Goal: Transaction & Acquisition: Purchase product/service

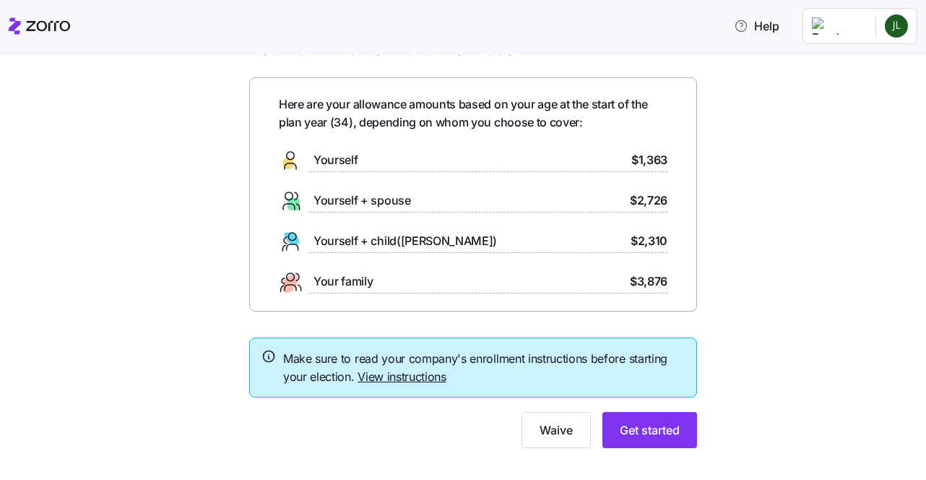
scroll to position [42, 0]
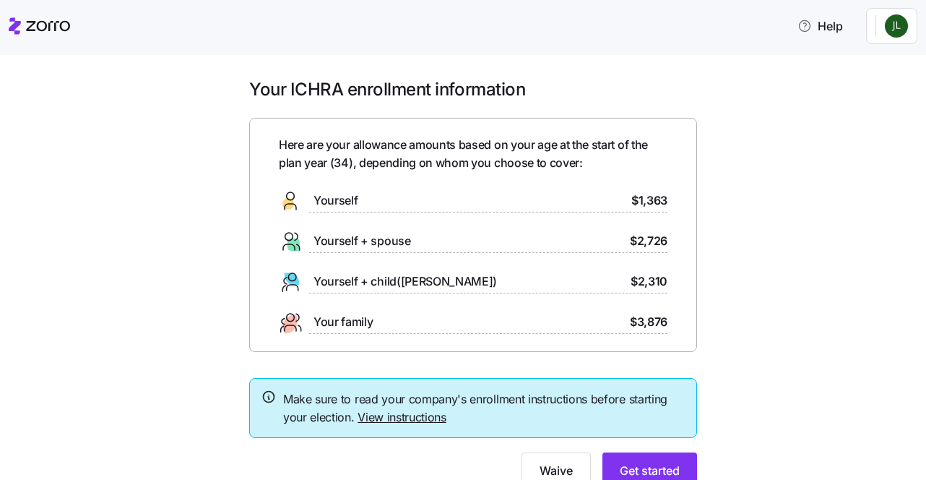
scroll to position [60, 0]
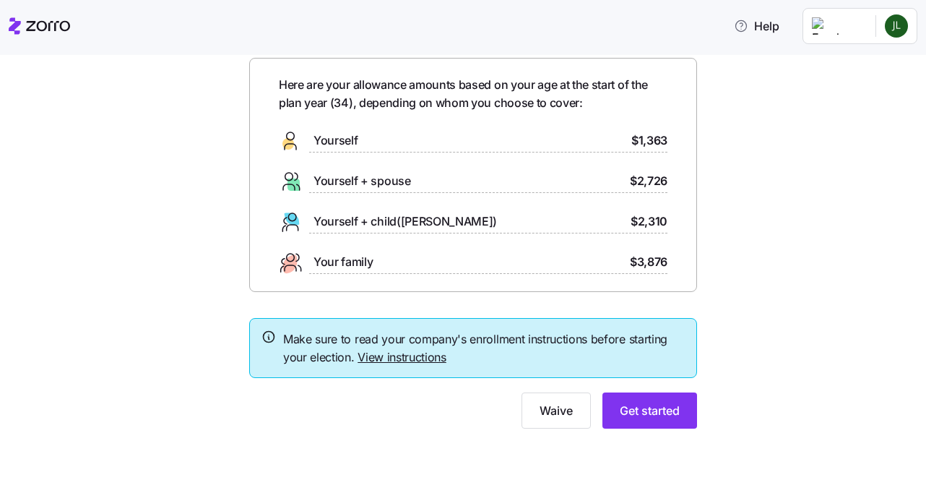
click at [399, 355] on link "View instructions" at bounding box center [402, 357] width 89 height 14
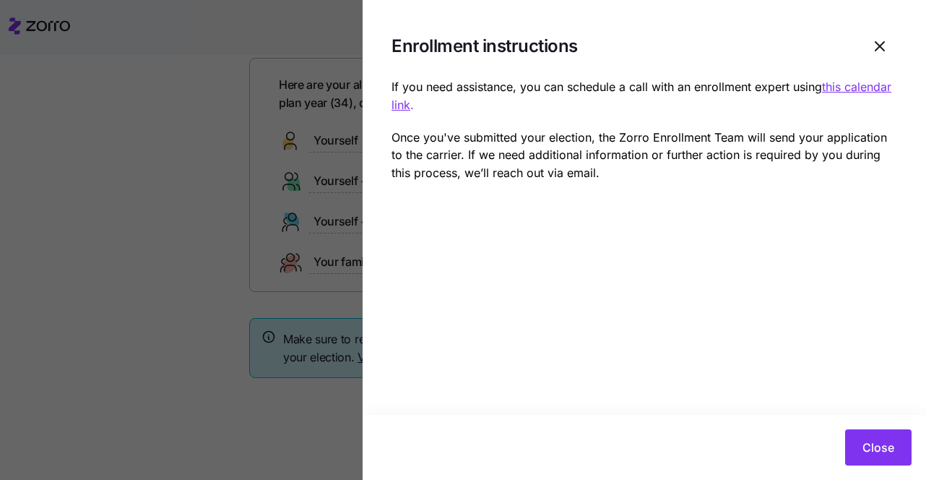
click at [334, 376] on div at bounding box center [463, 240] width 926 height 480
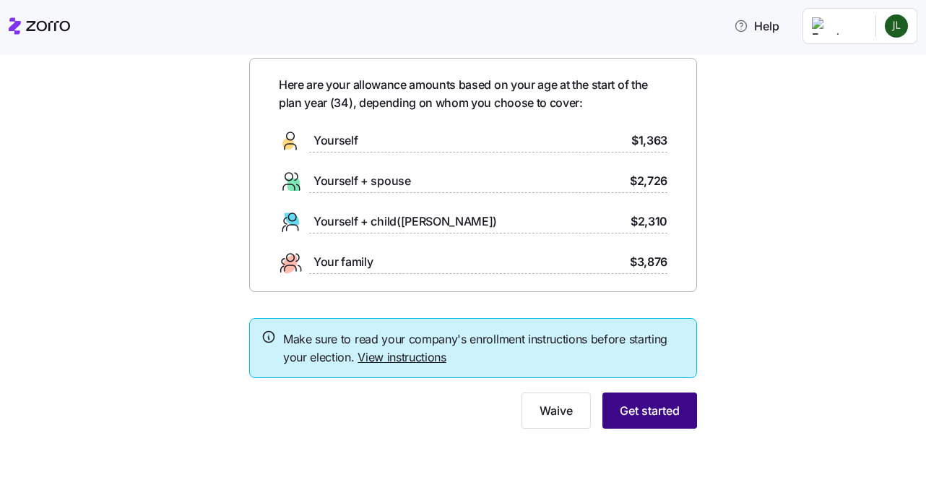
click at [680, 400] on button "Get started" at bounding box center [649, 410] width 95 height 36
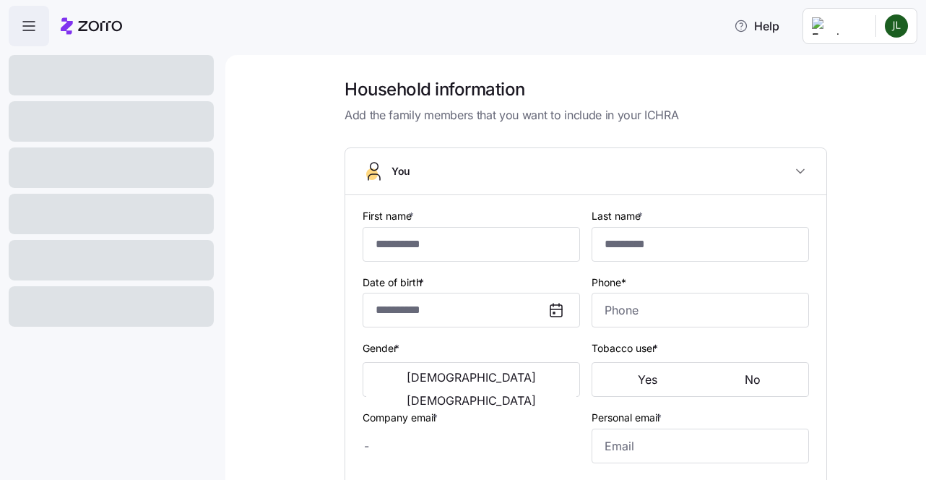
type input "***"
type input "******"
type input "[EMAIL_ADDRESS][DOMAIN_NAME]"
type input "**********"
checkbox input "true"
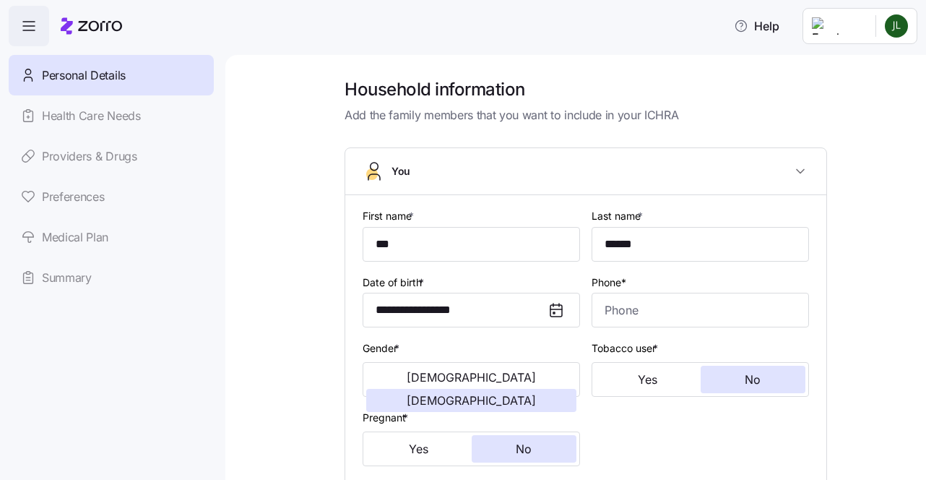
type input "**********"
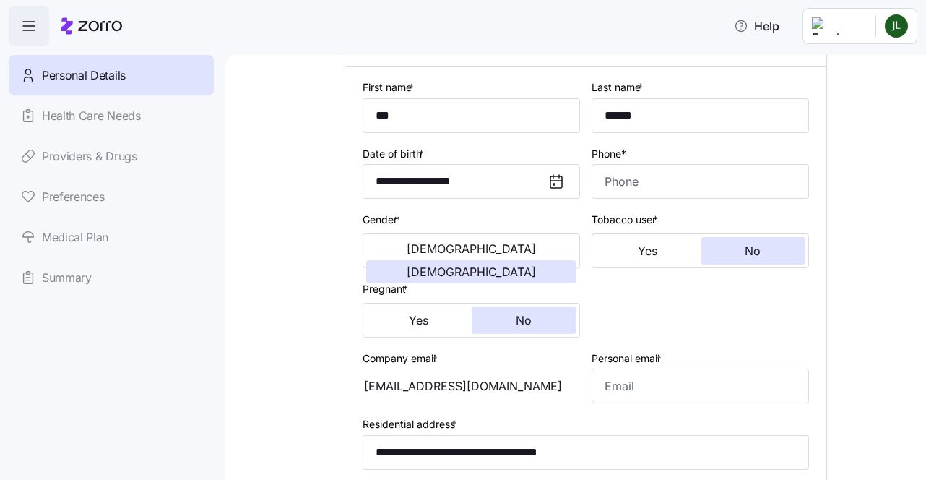
scroll to position [156, 0]
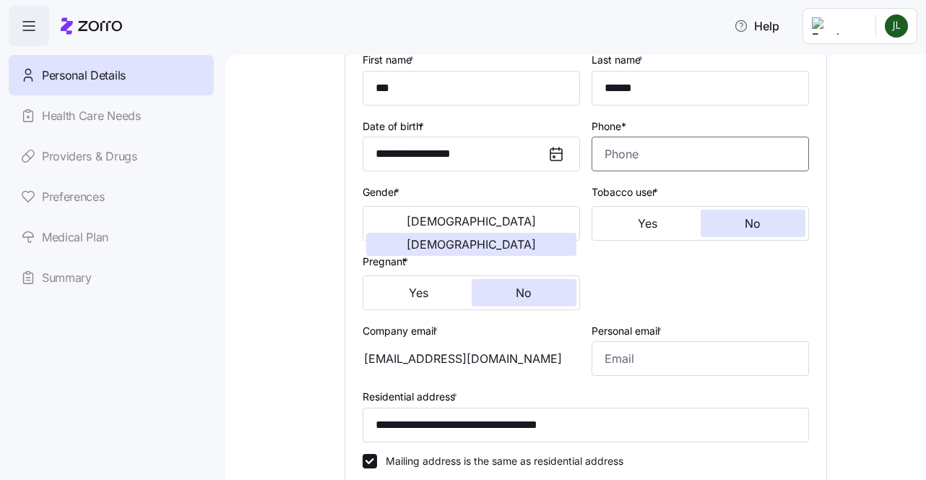
click at [662, 161] on input "Phone*" at bounding box center [700, 154] width 217 height 35
type input "[PHONE_NUMBER]"
type input "********"
type input "[EMAIL_ADDRESS][DOMAIN_NAME]"
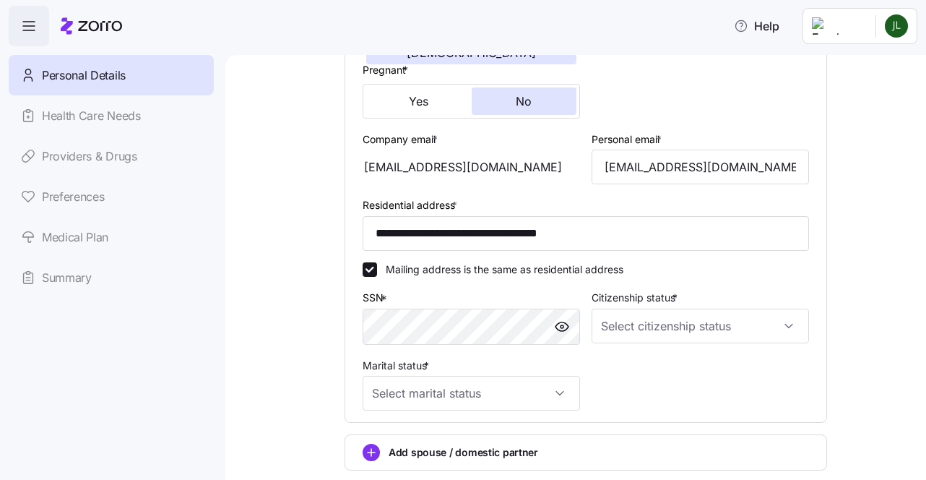
scroll to position [348, 0]
click at [366, 238] on input "**********" at bounding box center [586, 232] width 446 height 35
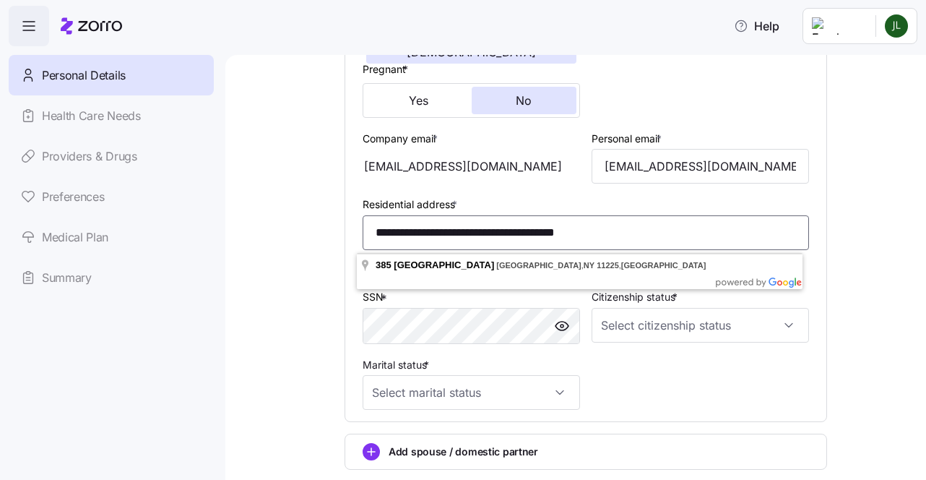
click at [467, 236] on input "**********" at bounding box center [586, 232] width 446 height 35
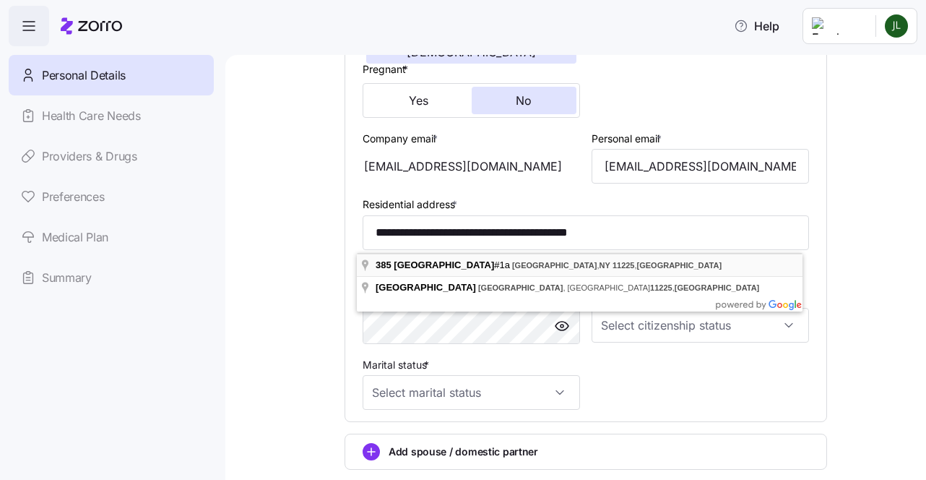
type input "**********"
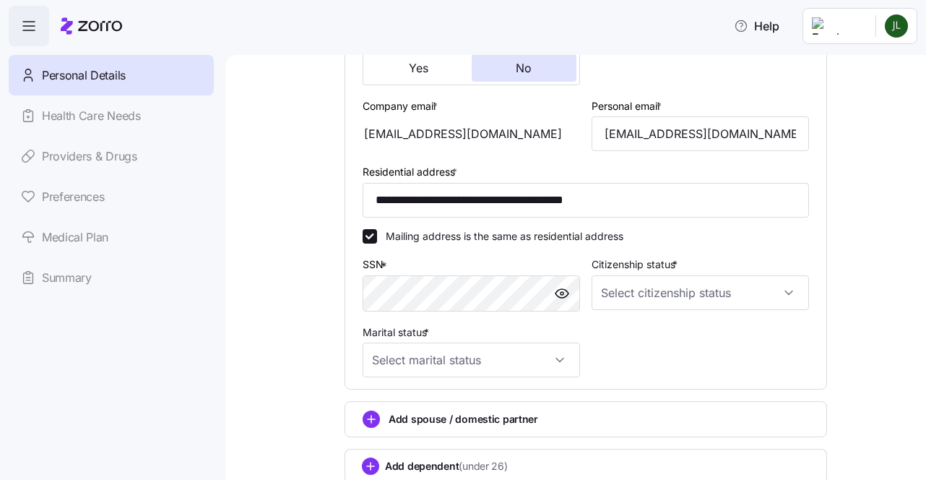
scroll to position [381, 0]
click at [650, 306] on input "Citizenship status *" at bounding box center [700, 291] width 217 height 35
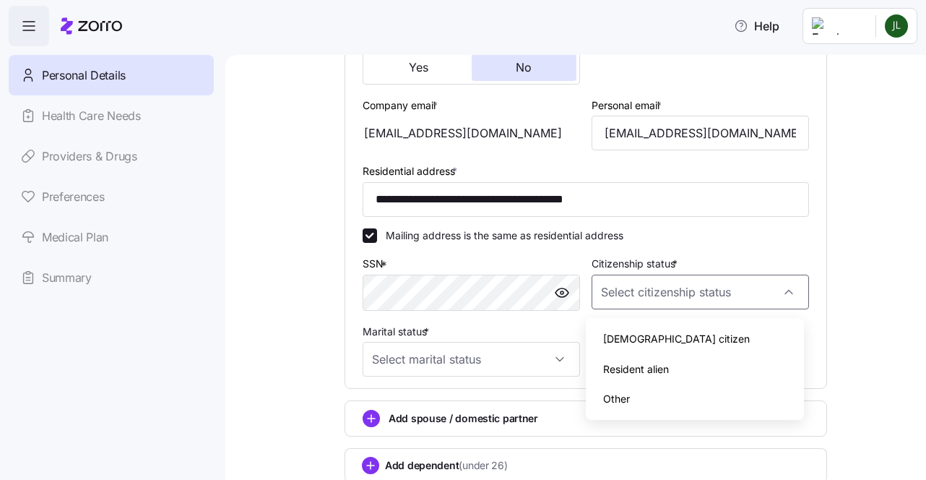
click at [637, 340] on span "[DEMOGRAPHIC_DATA] citizen" at bounding box center [676, 339] width 147 height 16
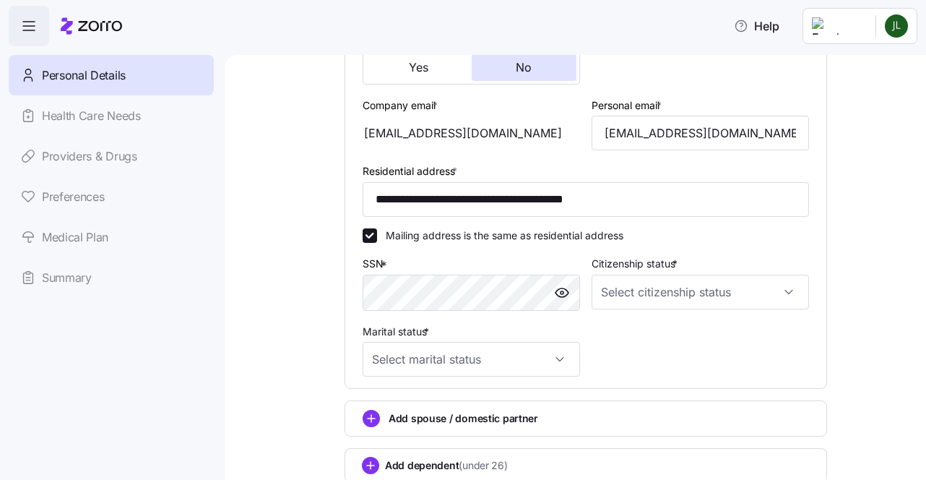
type input "[DEMOGRAPHIC_DATA] citizen"
click at [493, 371] on input "Marital status *" at bounding box center [471, 359] width 217 height 35
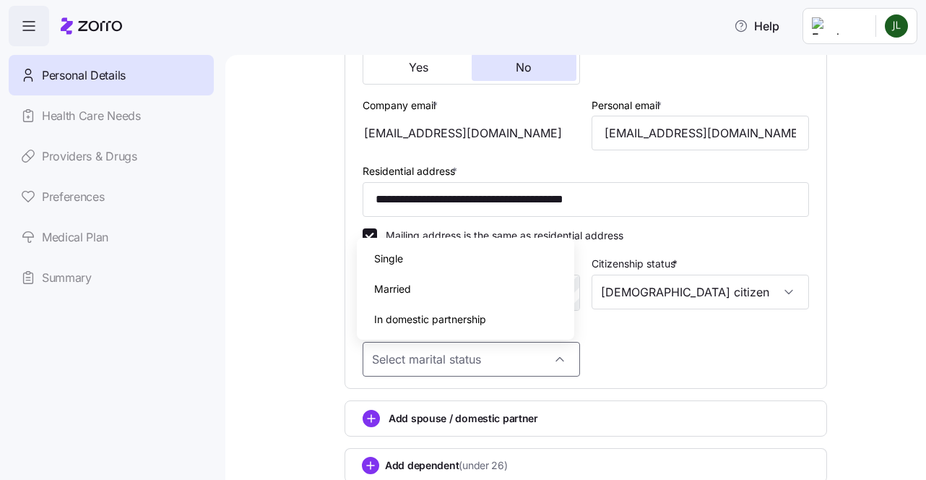
click at [397, 261] on span "Single" at bounding box center [388, 259] width 29 height 16
type input "Single"
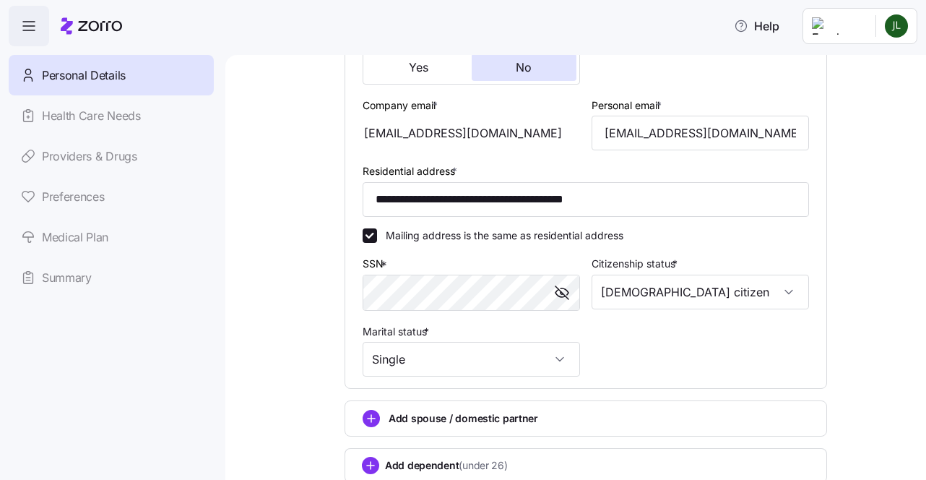
scroll to position [487, 0]
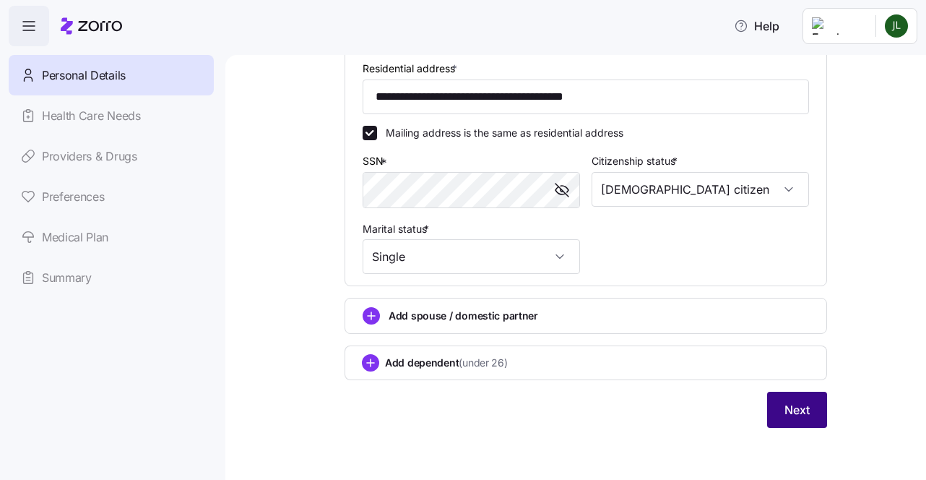
click at [784, 425] on button "Next" at bounding box center [797, 410] width 60 height 36
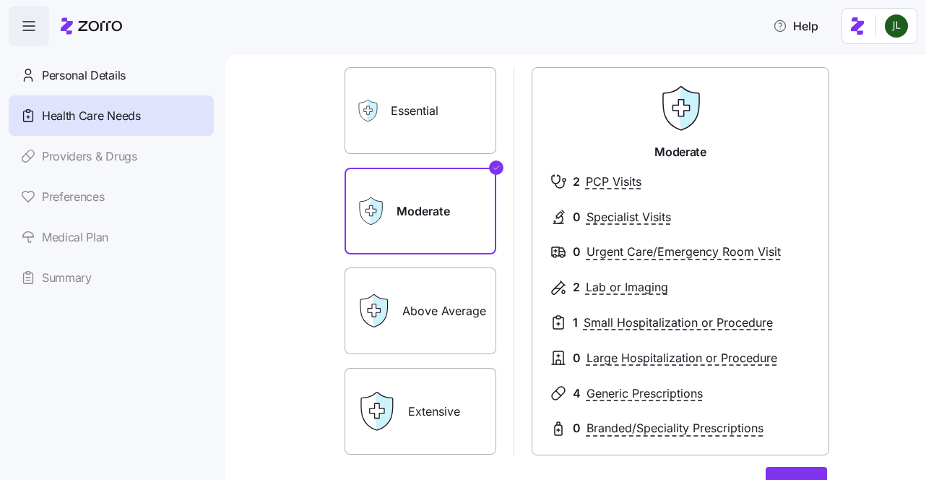
scroll to position [90, 0]
click at [407, 96] on label "Essential" at bounding box center [421, 109] width 152 height 87
click at [0, 0] on input "Essential" at bounding box center [0, 0] width 0 height 0
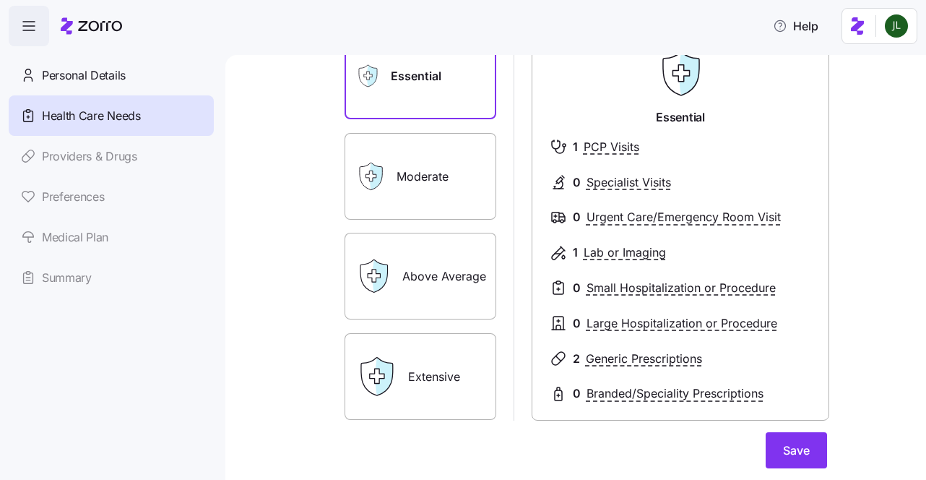
scroll to position [124, 0]
click at [792, 454] on span "Save" at bounding box center [796, 449] width 27 height 17
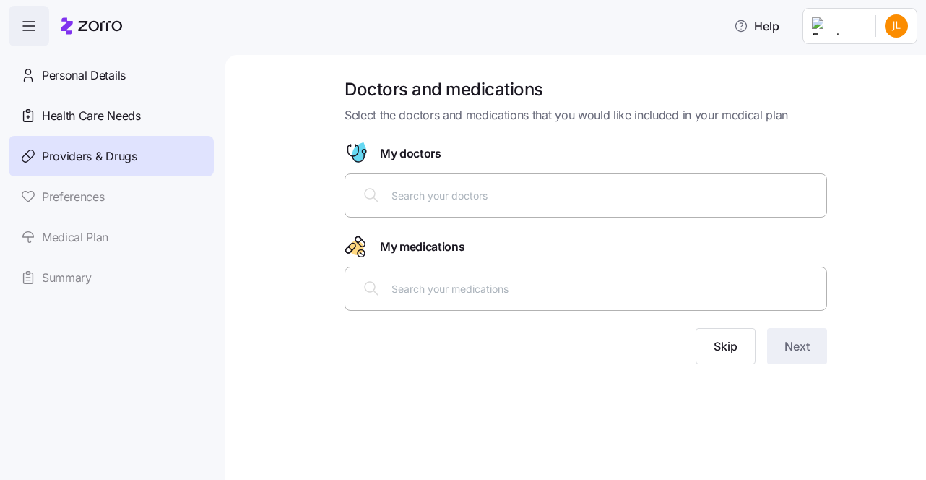
click at [423, 197] on input "text" at bounding box center [605, 195] width 426 height 16
click at [437, 287] on input "text" at bounding box center [605, 288] width 426 height 16
type input "Sertraline"
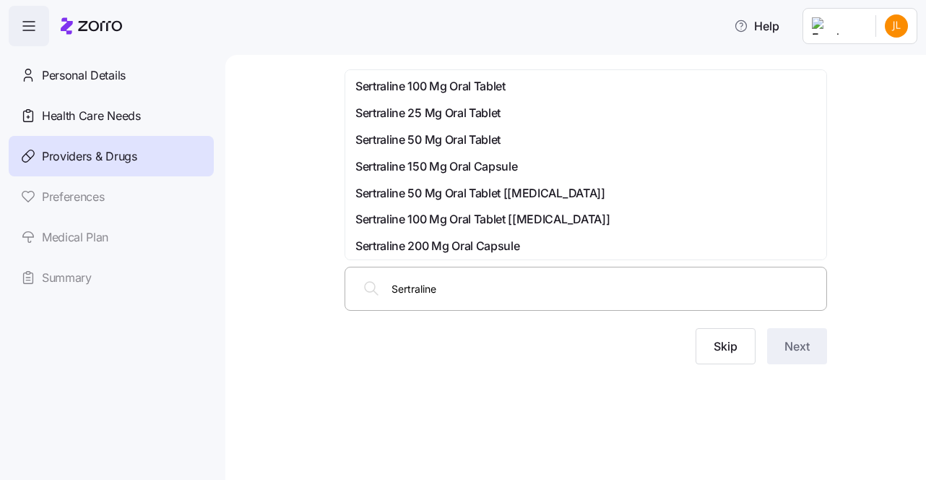
click at [449, 118] on span "Sertraline 25 Mg Oral Tablet" at bounding box center [427, 113] width 145 height 18
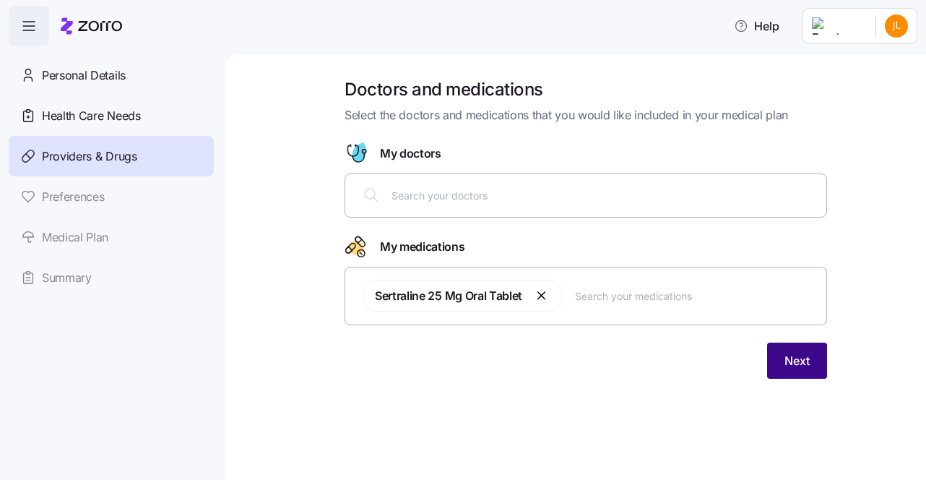
click at [786, 355] on span "Next" at bounding box center [796, 360] width 25 height 17
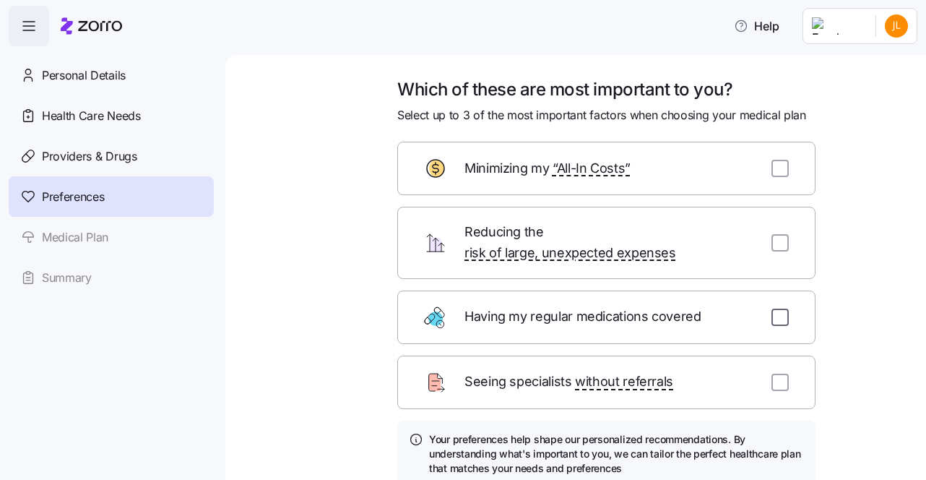
click at [776, 308] on input "checkbox" at bounding box center [779, 316] width 17 height 17
checkbox input "true"
click at [775, 169] on input "checkbox" at bounding box center [779, 168] width 17 height 17
checkbox input "true"
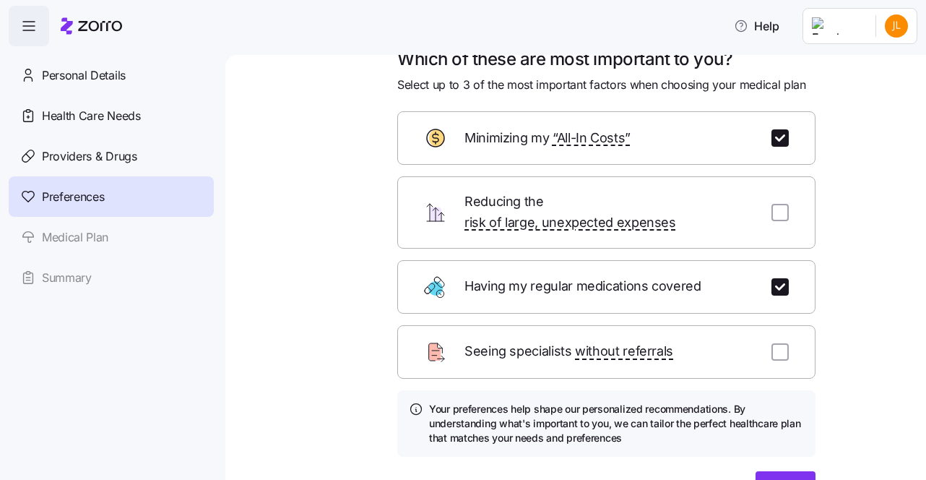
scroll to position [32, 0]
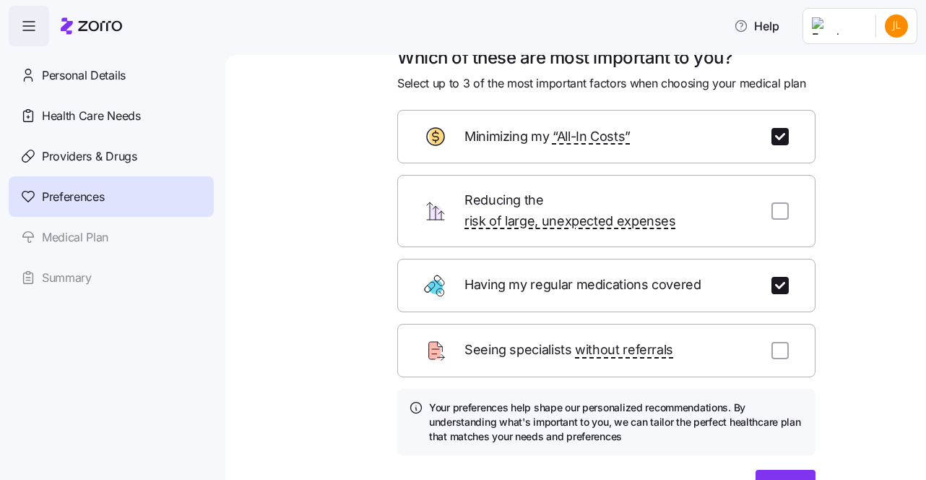
click at [779, 214] on div "Reducing the risk of large, unexpected expenses" at bounding box center [606, 211] width 418 height 72
click at [771, 202] on input "checkbox" at bounding box center [779, 210] width 17 height 17
checkbox input "true"
click at [773, 479] on span "Next" at bounding box center [785, 487] width 25 height 17
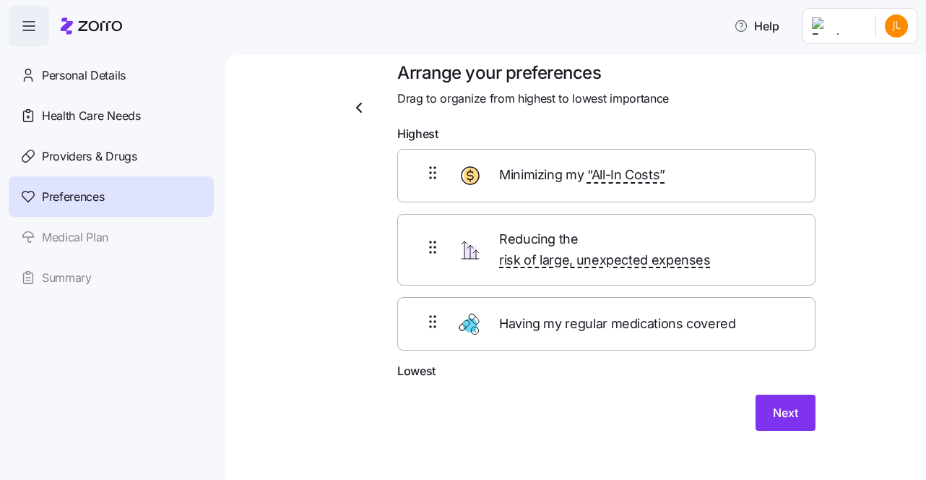
scroll to position [5, 0]
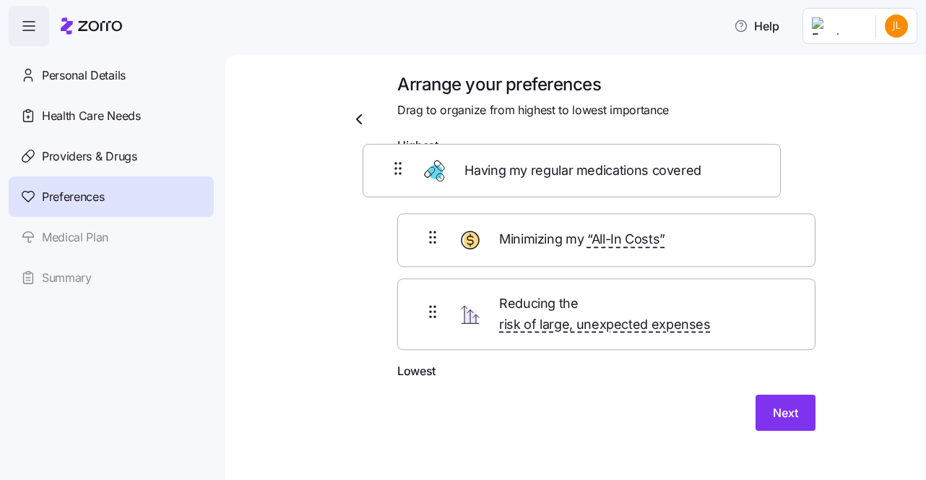
drag, startPoint x: 701, startPoint y: 324, endPoint x: 668, endPoint y: 186, distance: 141.7
click at [668, 186] on div "Minimizing my “All-In Costs” Reducing the risk of large, unexpected expenses Ha…" at bounding box center [606, 261] width 418 height 202
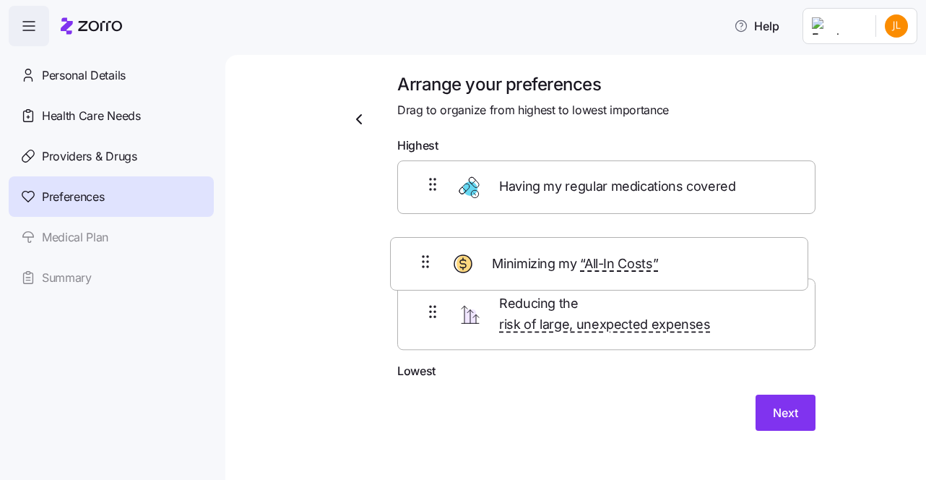
drag, startPoint x: 706, startPoint y: 316, endPoint x: 705, endPoint y: 246, distance: 69.4
click at [705, 246] on div "Having my regular medications covered Reducing the risk of large, unexpected ex…" at bounding box center [606, 261] width 418 height 202
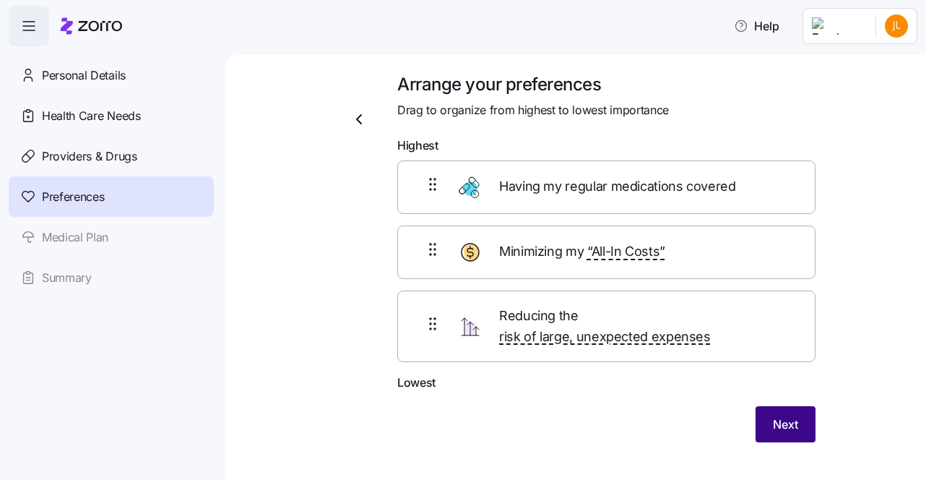
click at [780, 415] on span "Next" at bounding box center [785, 423] width 25 height 17
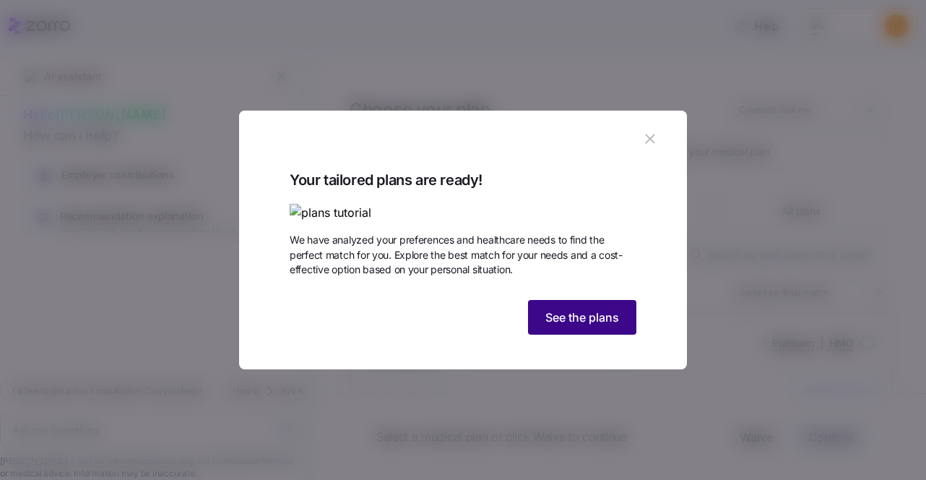
click at [620, 334] on button "See the plans" at bounding box center [582, 317] width 108 height 35
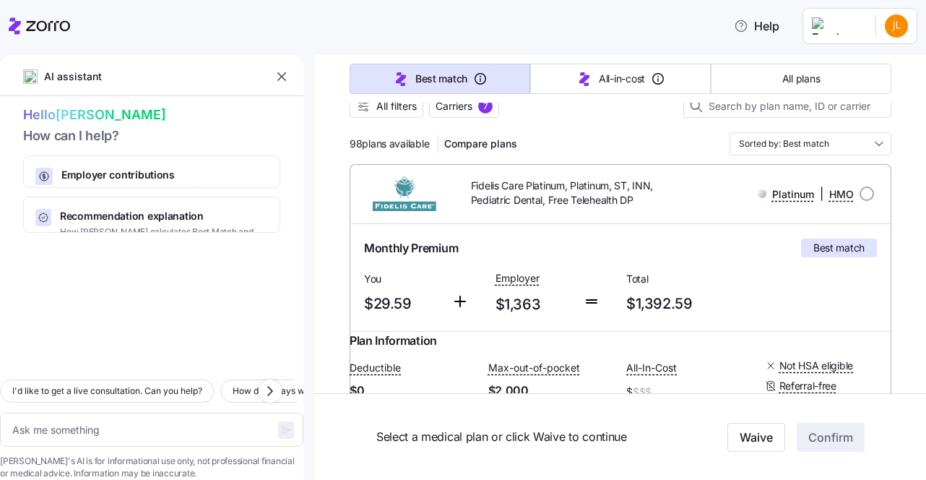
scroll to position [115, 0]
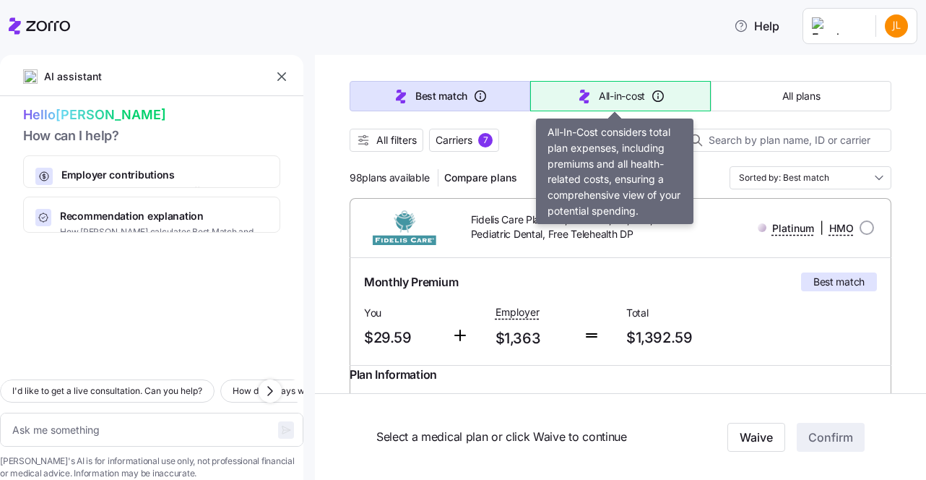
click at [599, 89] on span "All-in-cost" at bounding box center [622, 96] width 46 height 14
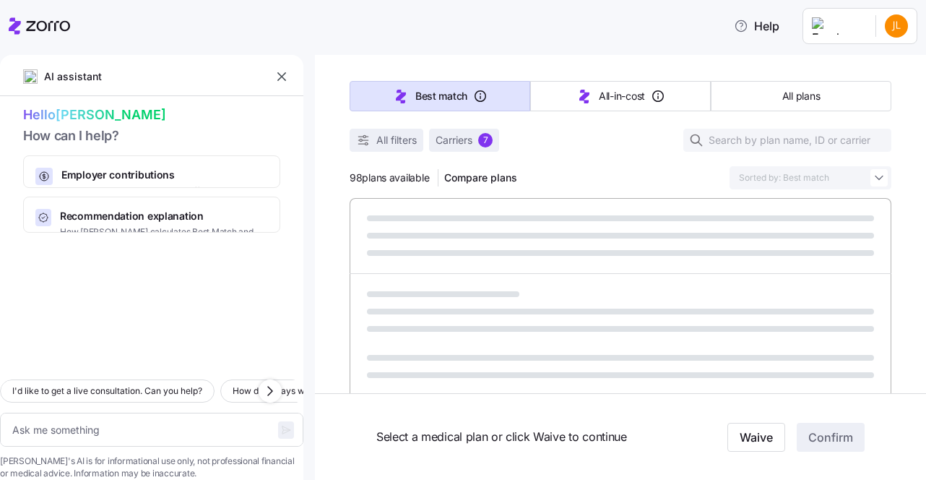
type textarea "x"
type input "Sorted by: All-in-cost"
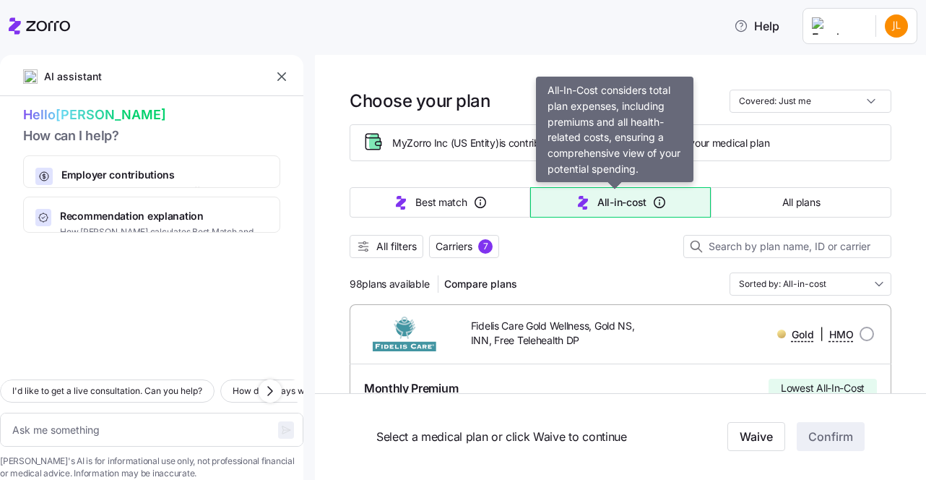
scroll to position [4, 0]
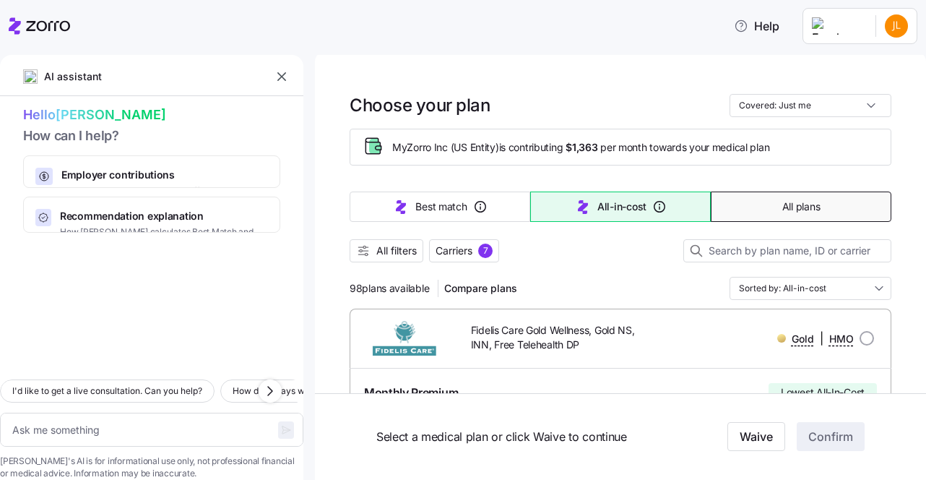
click at [809, 204] on span "All plans" at bounding box center [801, 206] width 38 height 14
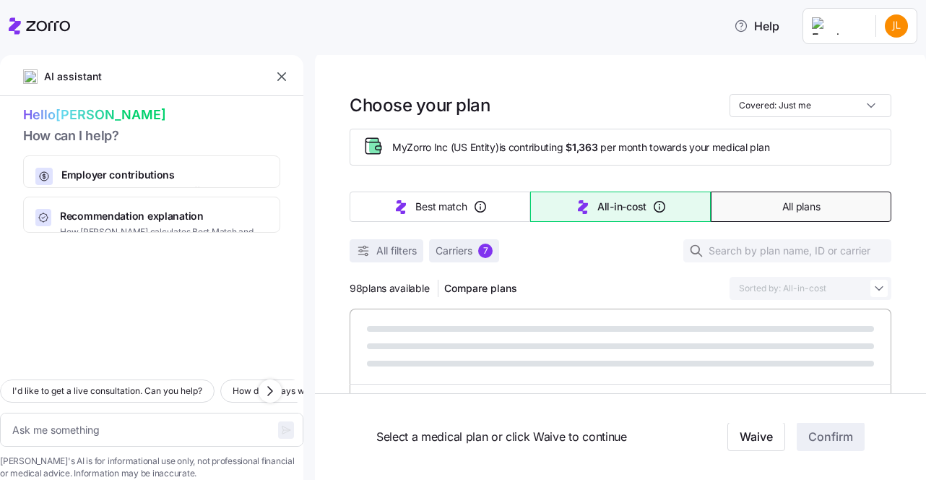
type textarea "x"
type input "Sorted by: Premium"
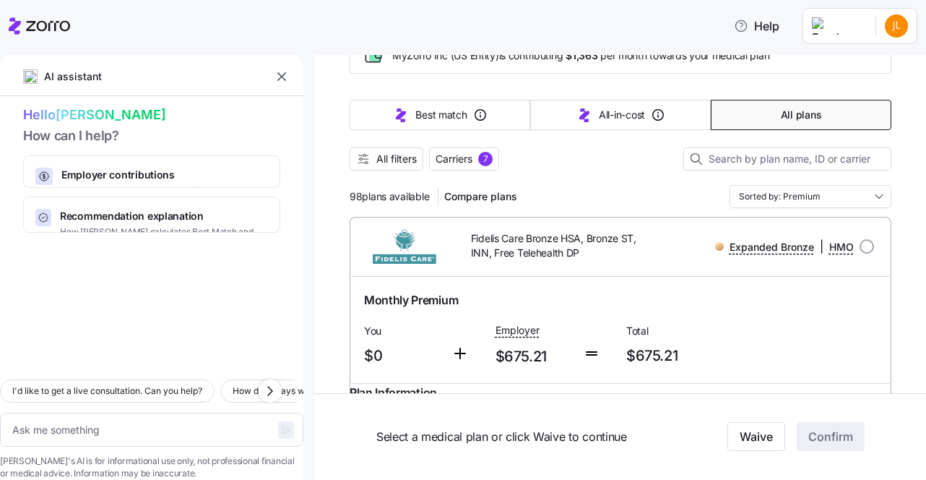
scroll to position [0, 0]
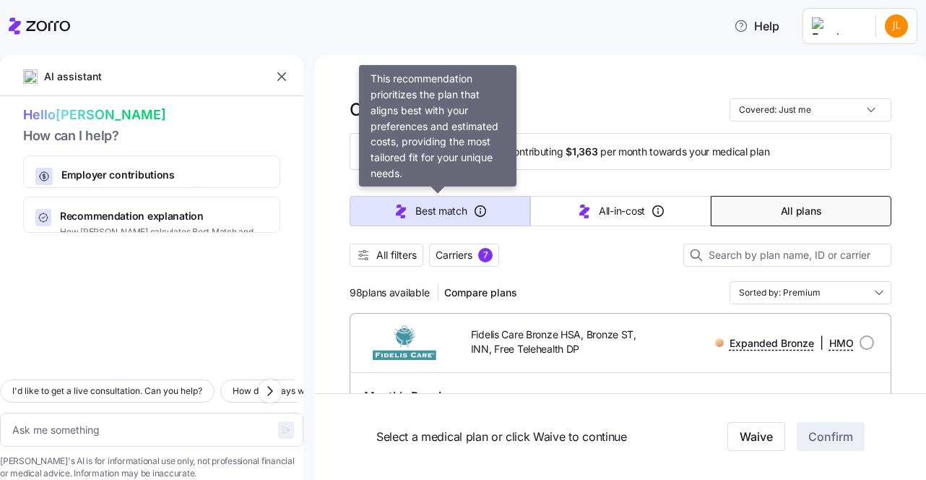
click at [403, 213] on icon "button" at bounding box center [400, 210] width 17 height 17
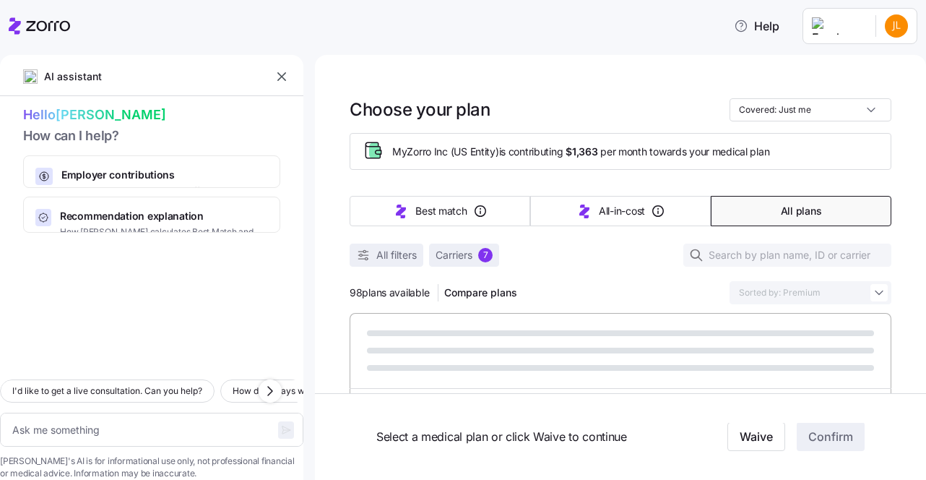
type textarea "x"
type input "Sorted by: Best match"
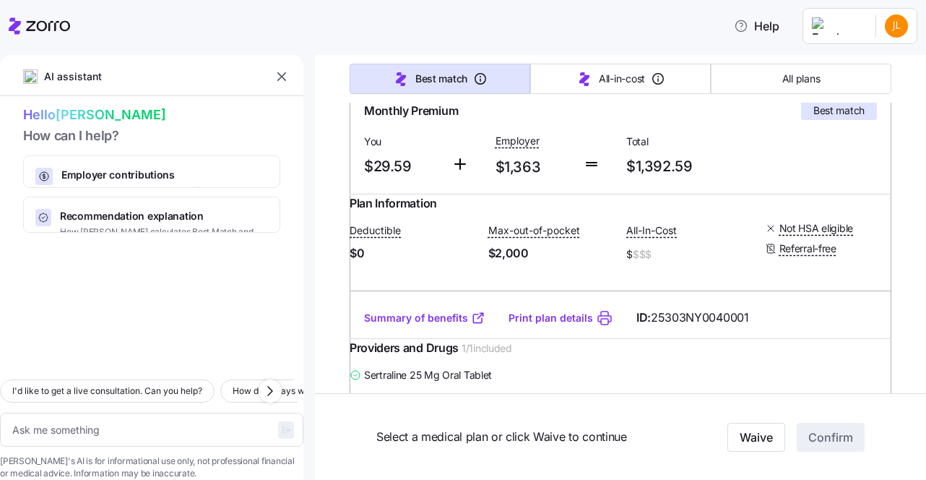
scroll to position [286, 0]
click at [633, 265] on div "All-In-Cost $ $$$" at bounding box center [689, 243] width 127 height 44
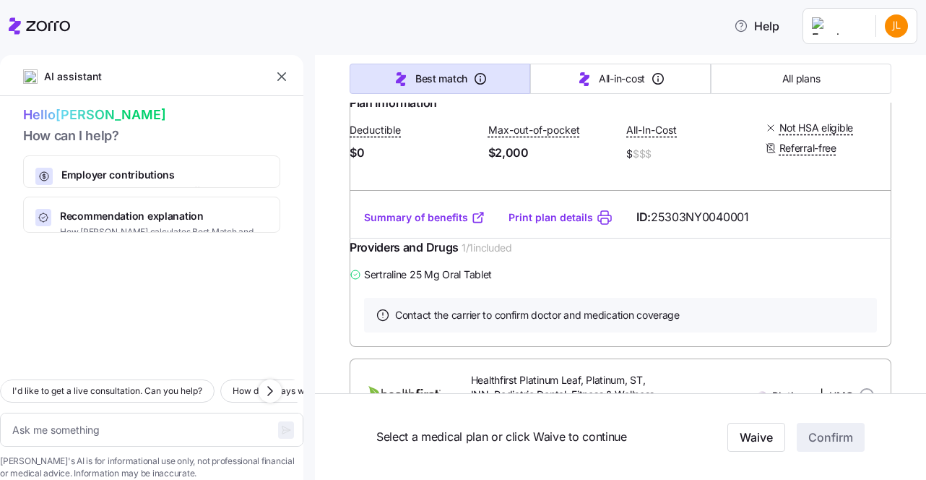
scroll to position [389, 0]
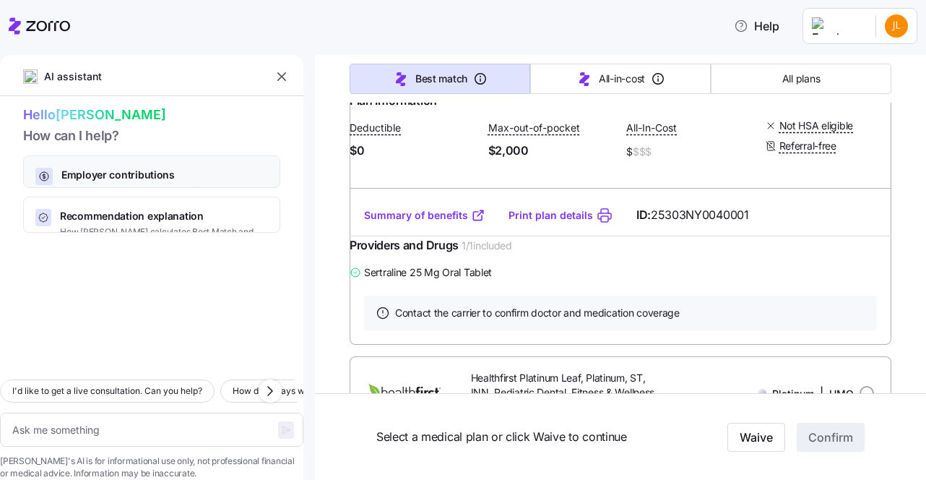
click at [132, 173] on span "Employer contributions" at bounding box center [157, 175] width 193 height 14
type textarea "x"
type textarea "Can you explain how my employer contributions work and how they affect my month…"
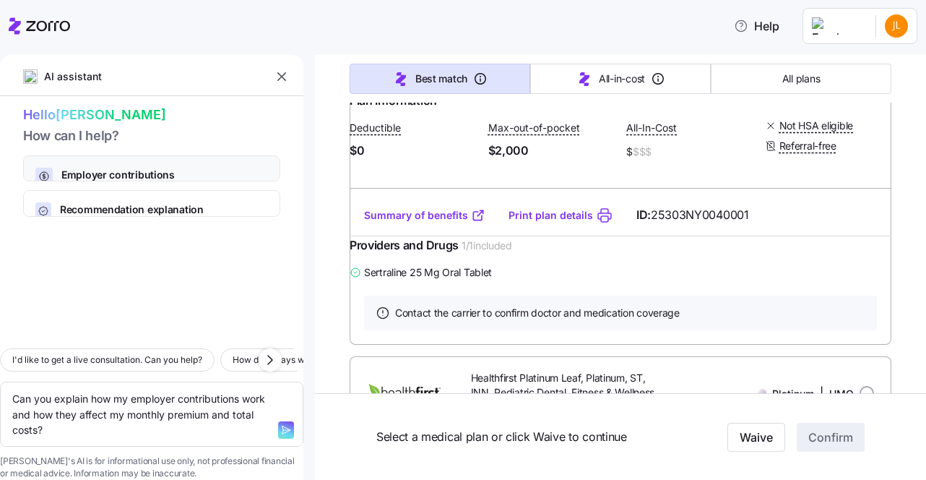
scroll to position [1, 0]
drag, startPoint x: 279, startPoint y: 77, endPoint x: 340, endPoint y: 397, distance: 325.7
click at [280, 80] on icon "button" at bounding box center [281, 76] width 14 height 14
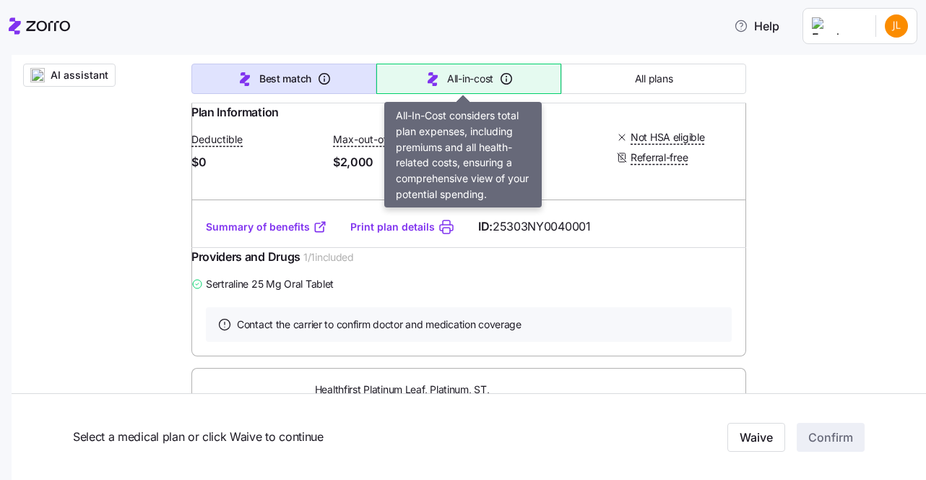
click at [412, 73] on button "All-in-cost" at bounding box center [468, 79] width 185 height 30
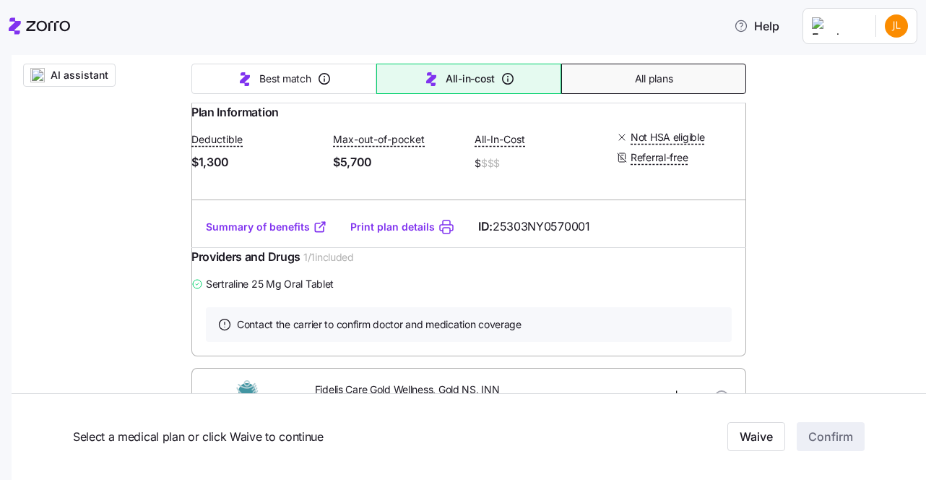
click at [644, 72] on span "All plans" at bounding box center [654, 79] width 38 height 14
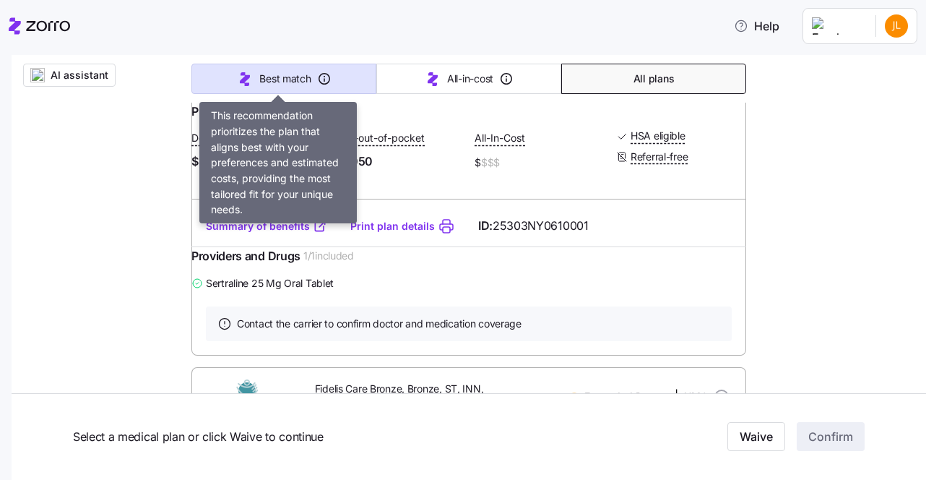
click at [345, 70] on button "Best match" at bounding box center [283, 79] width 185 height 30
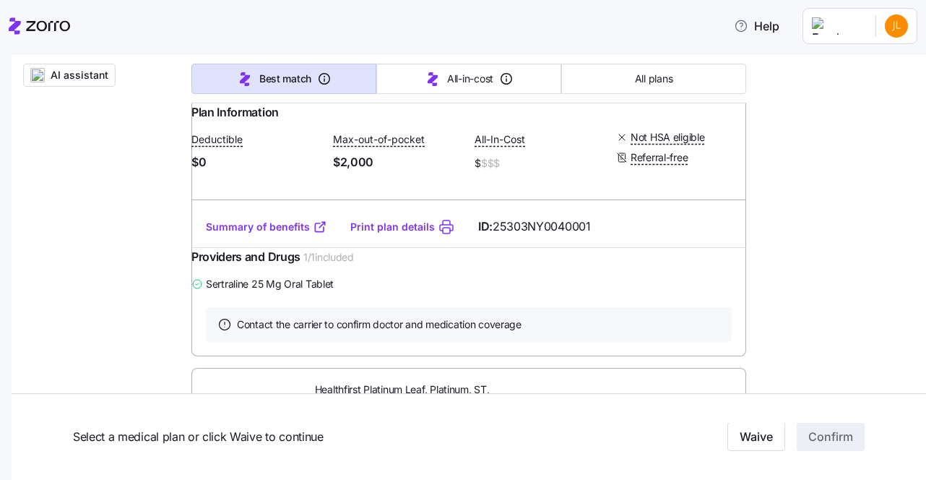
type input "Sorted by: Best match"
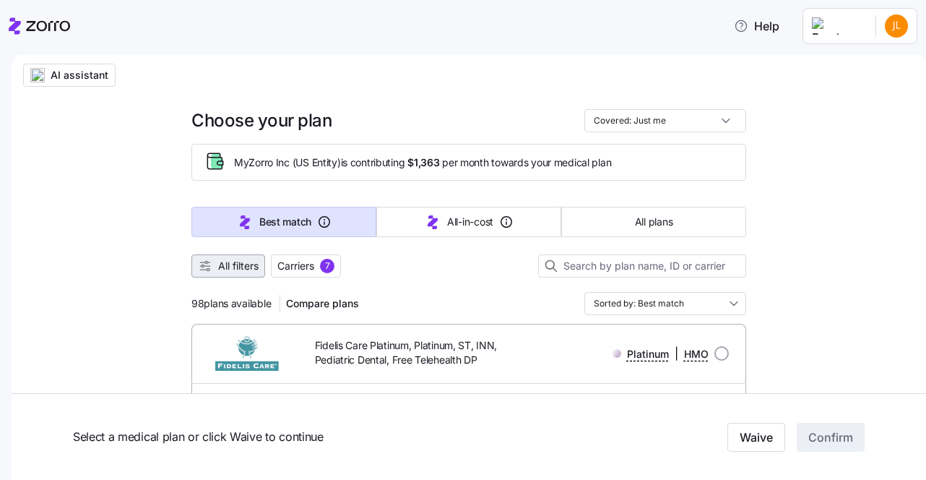
click at [218, 264] on span "All filters" at bounding box center [238, 266] width 40 height 14
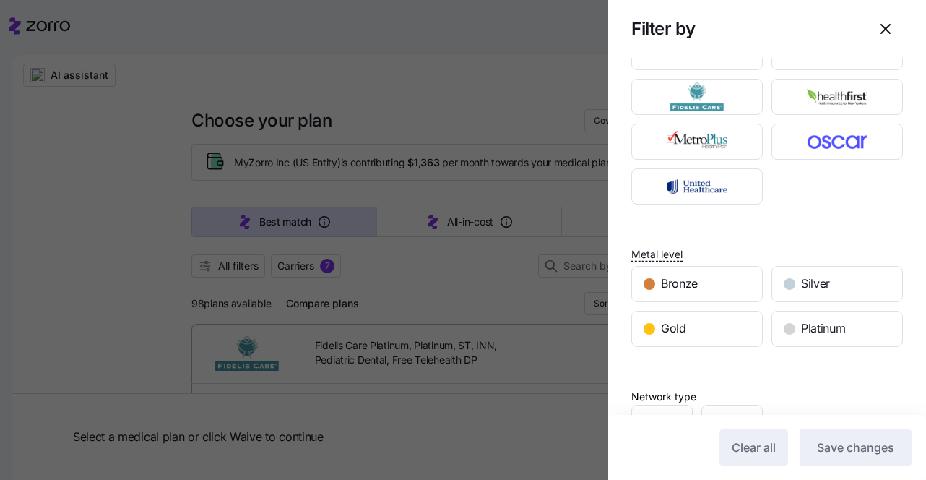
scroll to position [337, 0]
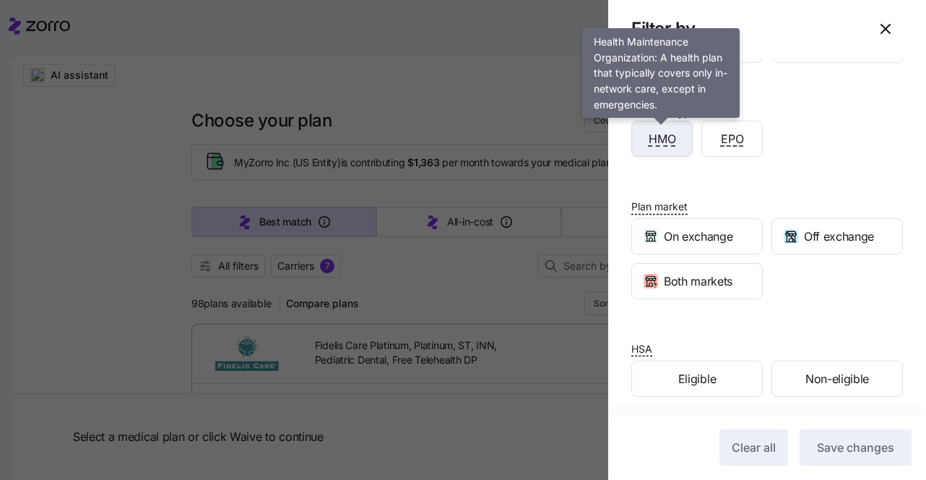
click at [667, 130] on span "HMO" at bounding box center [662, 139] width 27 height 18
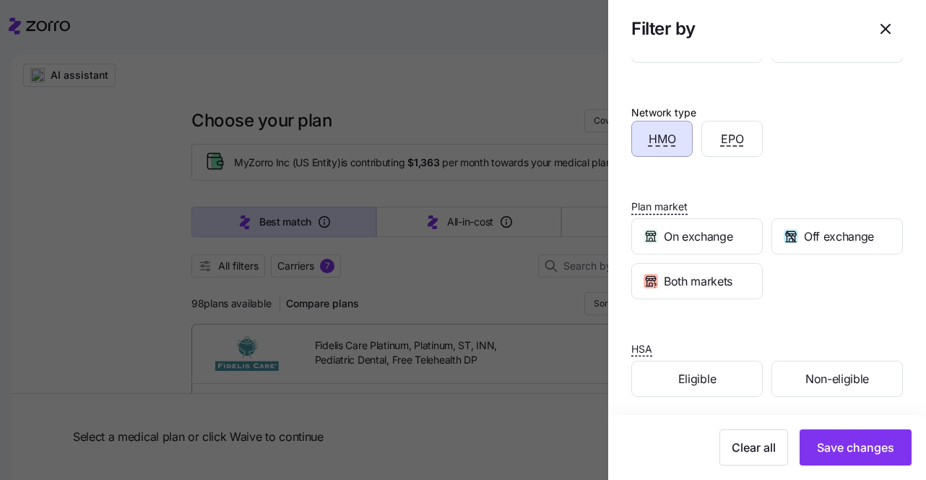
click at [555, 290] on div at bounding box center [463, 240] width 926 height 480
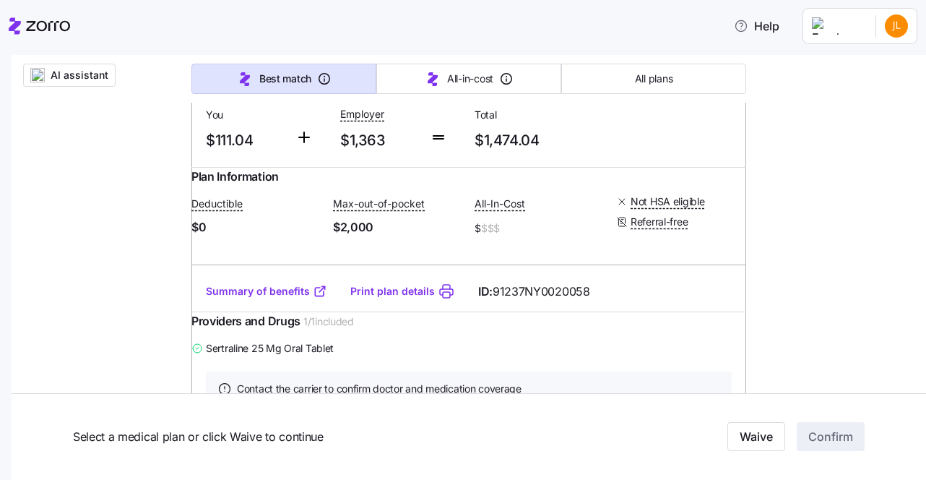
scroll to position [2155, 0]
